Goal: Information Seeking & Learning: Learn about a topic

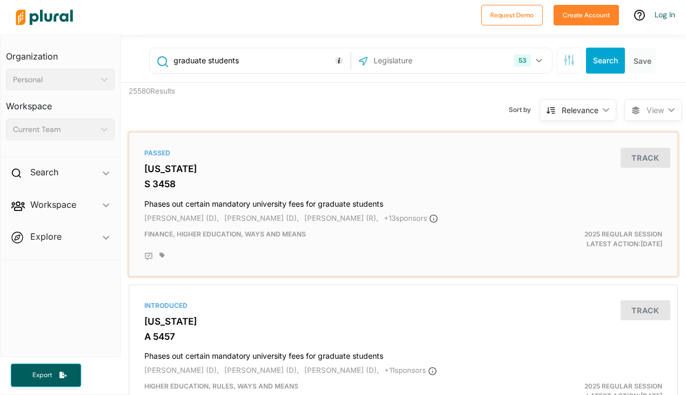
click at [185, 203] on h4 "Phases out certain mandatory university fees for graduate students" at bounding box center [403, 201] width 518 height 15
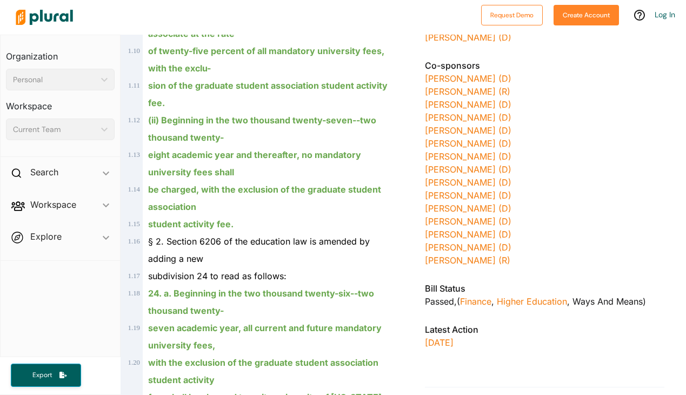
scroll to position [719, 0]
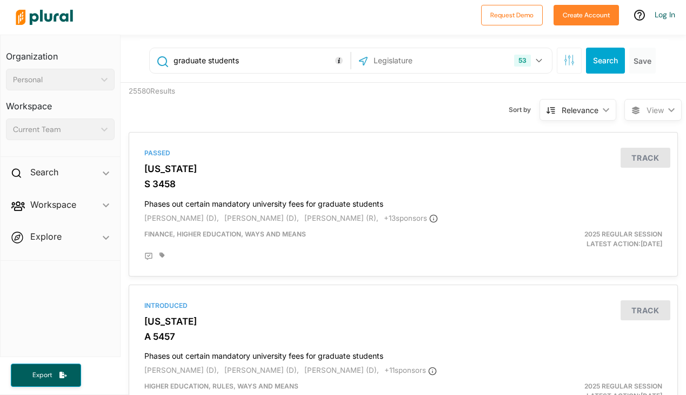
click at [390, 61] on input "text" at bounding box center [430, 60] width 116 height 21
click at [523, 59] on button "53" at bounding box center [529, 60] width 39 height 21
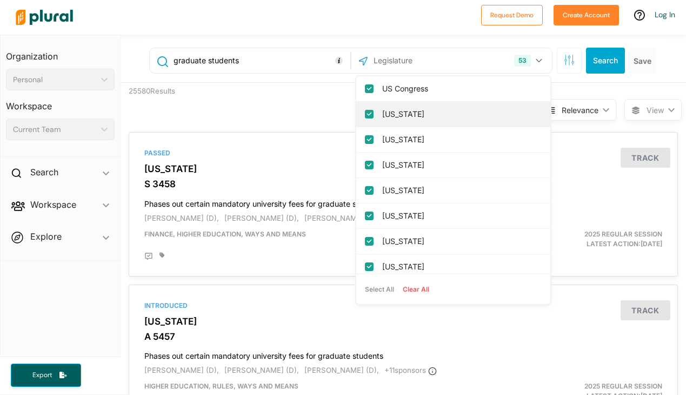
click at [365, 113] on input "[US_STATE]" at bounding box center [369, 114] width 9 height 9
click at [365, 114] on input "[US_STATE]" at bounding box center [369, 114] width 9 height 9
click at [365, 117] on input "[US_STATE]" at bounding box center [369, 114] width 9 height 9
click at [365, 115] on input "[US_STATE]" at bounding box center [369, 114] width 9 height 9
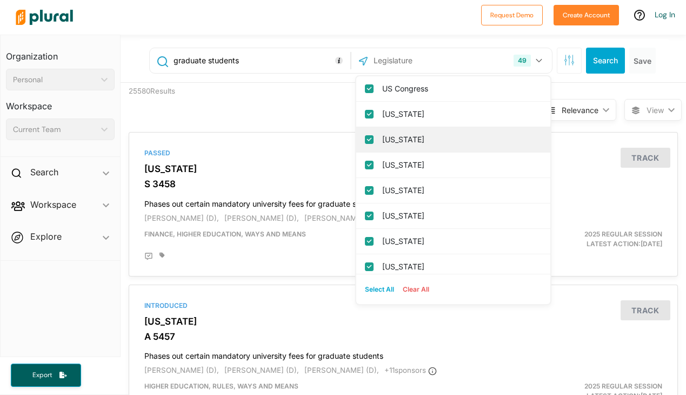
click at [365, 139] on input "[US_STATE]" at bounding box center [369, 139] width 9 height 9
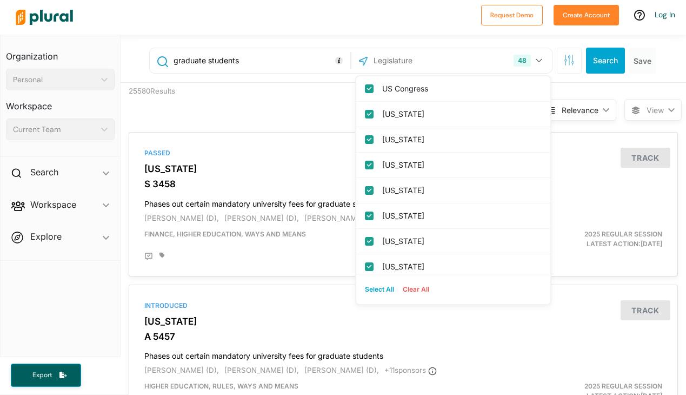
click at [365, 139] on input "[US_STATE]" at bounding box center [369, 139] width 9 height 9
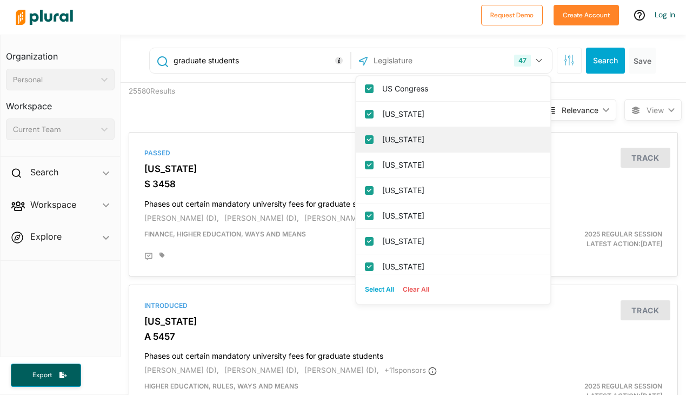
click at [365, 139] on input "[US_STATE]" at bounding box center [369, 139] width 9 height 9
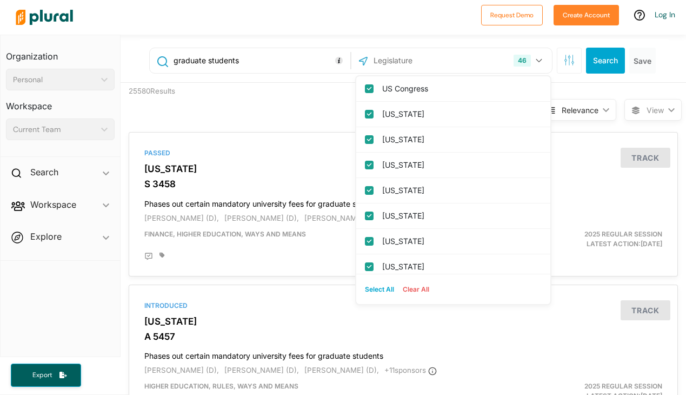
click at [365, 139] on columbia "[US_STATE]" at bounding box center [369, 139] width 9 height 9
click at [365, 139] on input "[US_STATE]" at bounding box center [369, 139] width 9 height 9
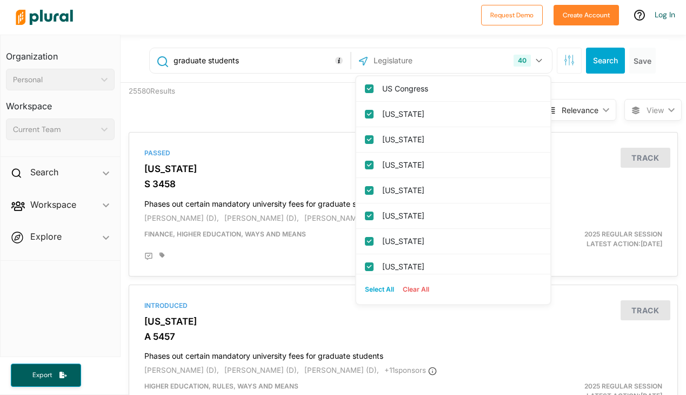
click at [365, 139] on input "[US_STATE]" at bounding box center [369, 139] width 9 height 9
click at [365, 138] on input "[US_STATE]" at bounding box center [369, 139] width 9 height 9
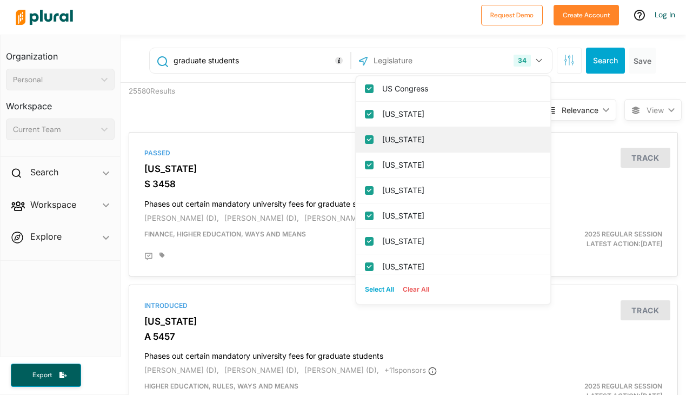
click at [365, 139] on input "[US_STATE]" at bounding box center [369, 139] width 9 height 9
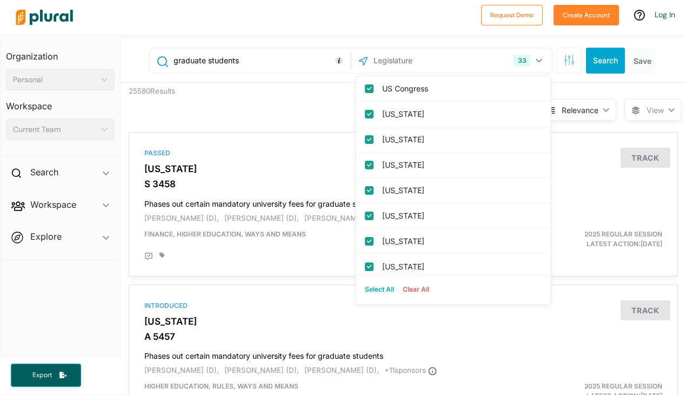
click at [365, 138] on input "[US_STATE]" at bounding box center [369, 139] width 9 height 9
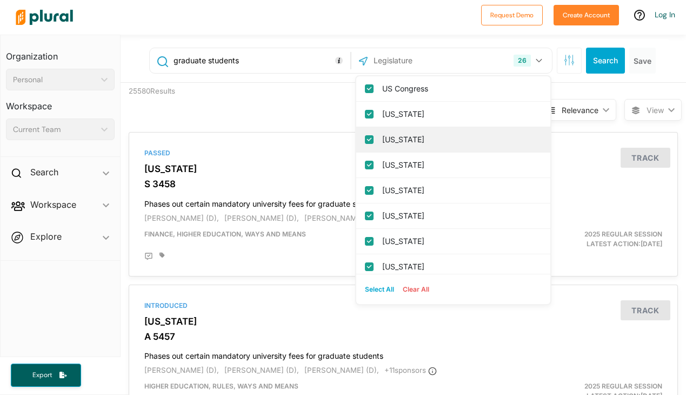
click at [365, 138] on input "[US_STATE]" at bounding box center [369, 139] width 9 height 9
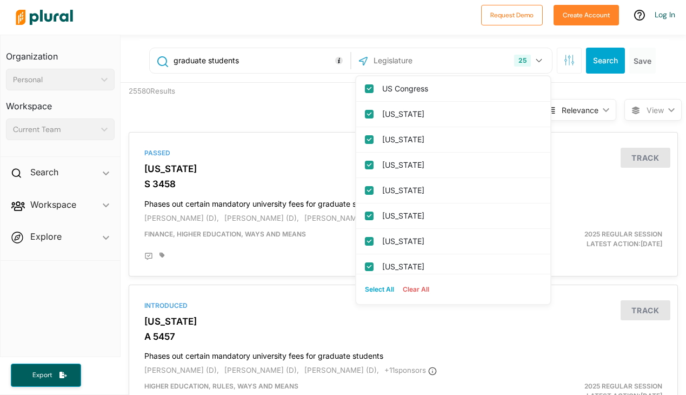
click at [365, 138] on input "[US_STATE]" at bounding box center [369, 139] width 9 height 9
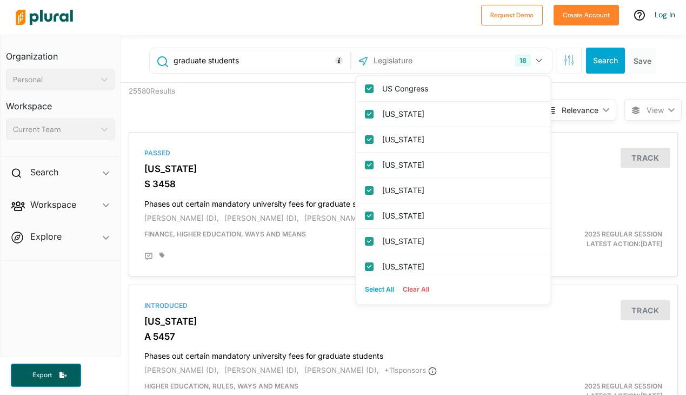
click at [365, 138] on input "[US_STATE]" at bounding box center [369, 139] width 9 height 9
click at [365, 137] on input "[US_STATE]" at bounding box center [369, 139] width 9 height 9
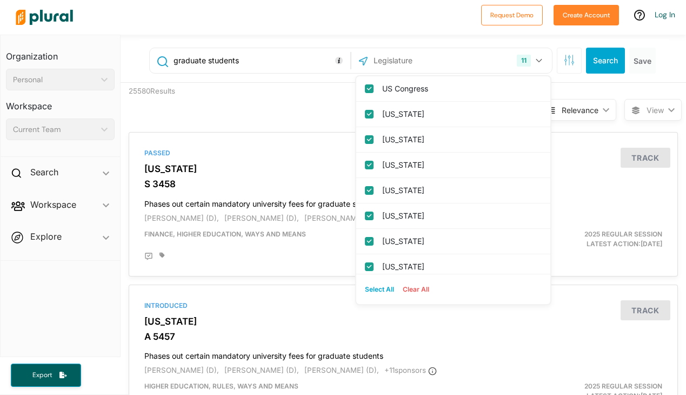
click at [365, 137] on input "[US_STATE]" at bounding box center [369, 139] width 9 height 9
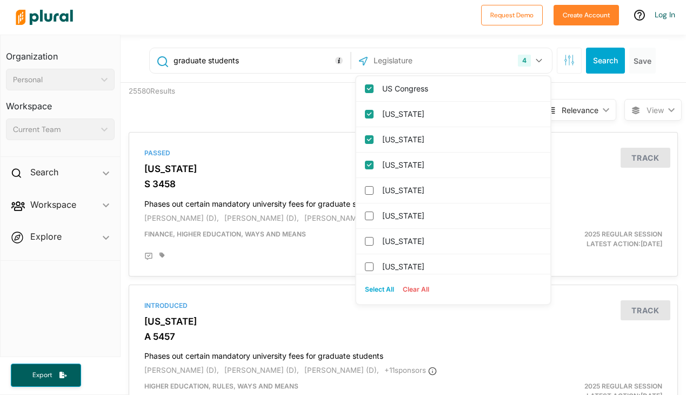
click at [365, 137] on input "[US_STATE]" at bounding box center [369, 139] width 9 height 9
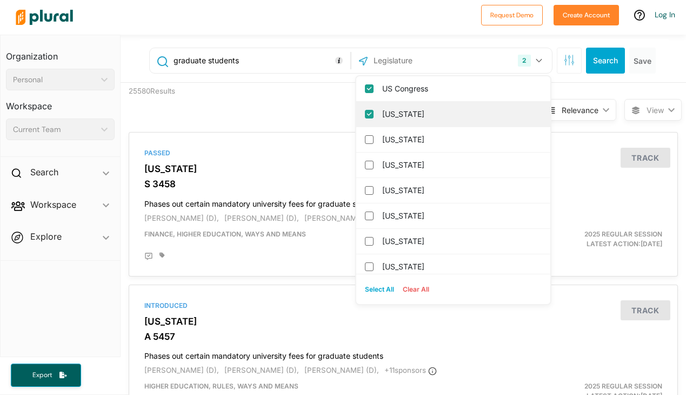
click at [365, 114] on input "[US_STATE]" at bounding box center [369, 114] width 9 height 9
checkbox input "false"
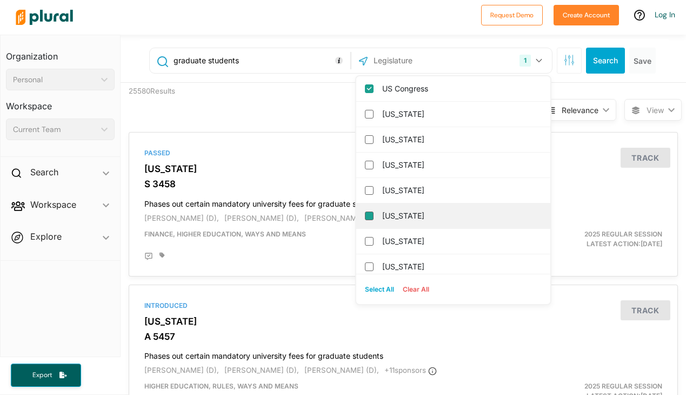
click at [365, 211] on input "[US_STATE]" at bounding box center [369, 215] width 9 height 9
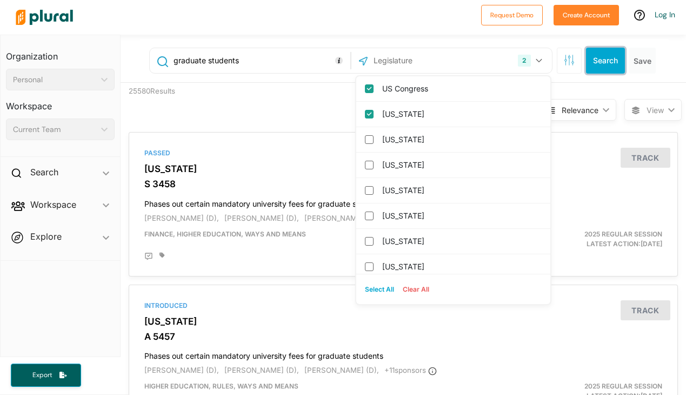
click at [601, 66] on button "Search" at bounding box center [605, 61] width 39 height 26
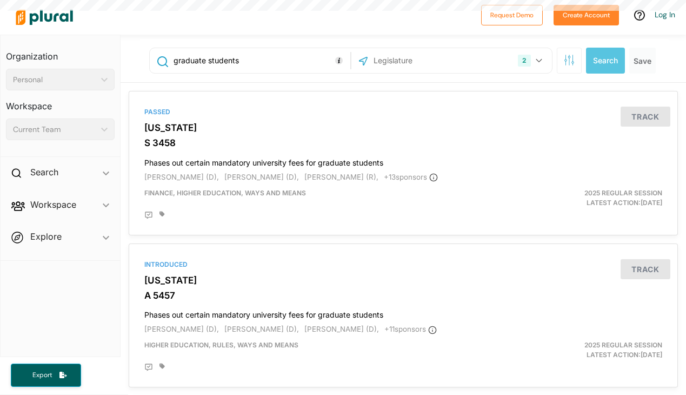
click at [504, 61] on div "2 US Congress [US_STATE] [US_STATE] [US_STATE] [US_STATE] [US_STATE] [US_STATE]…" at bounding box center [451, 60] width 195 height 21
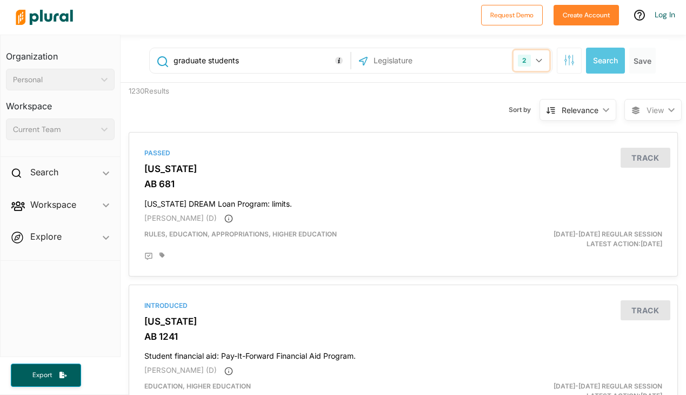
click at [523, 61] on button "2" at bounding box center [531, 60] width 36 height 21
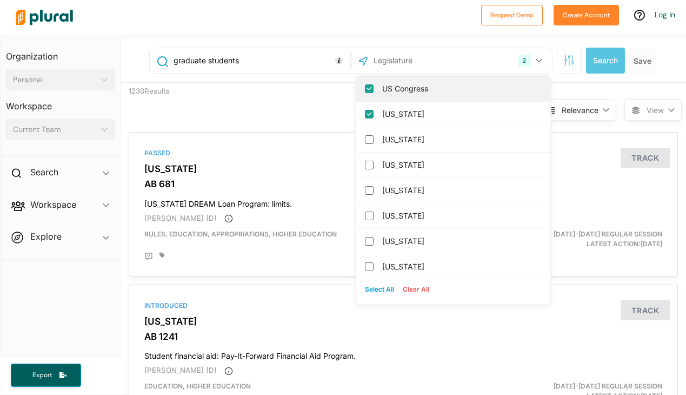
click at [391, 94] on body "Request Demo Create Account Log In Organization Personal ic_keyboard_arrow_down…" at bounding box center [343, 197] width 686 height 395
click at [365, 87] on input "US Congress" at bounding box center [369, 88] width 9 height 9
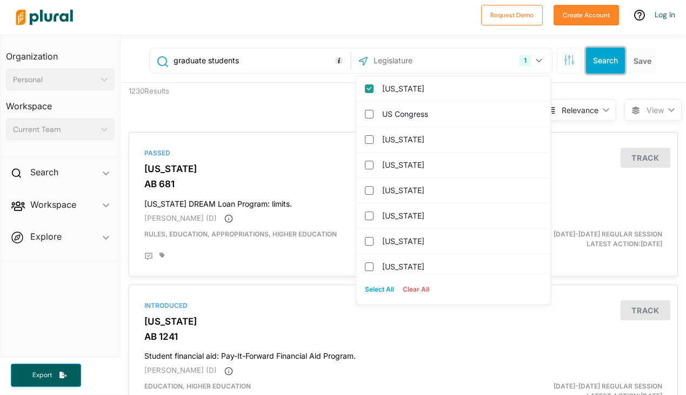
click at [591, 48] on button "Search" at bounding box center [605, 61] width 39 height 26
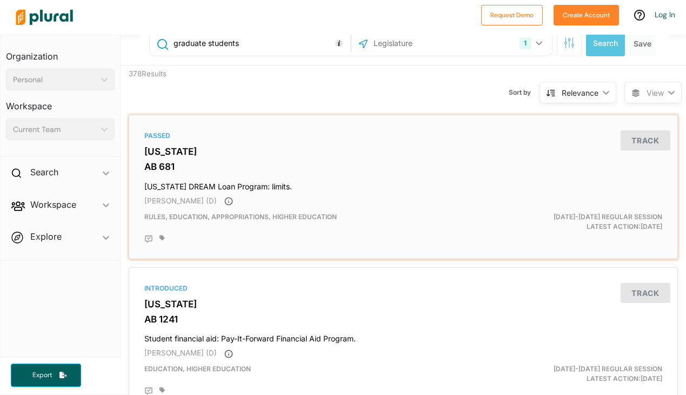
scroll to position [17, 0]
click at [196, 166] on h3 "AB 681" at bounding box center [403, 166] width 518 height 11
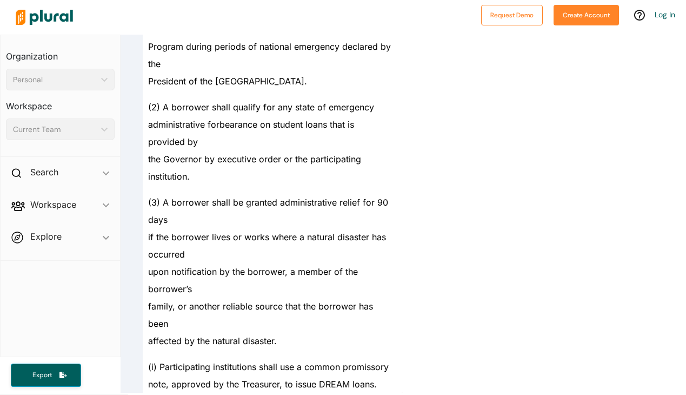
scroll to position [1880, 0]
